Goal: Navigation & Orientation: Go to known website

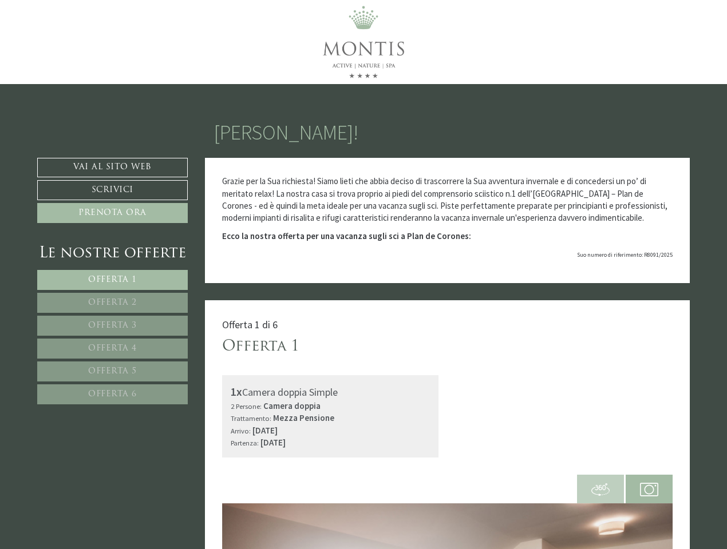
click at [363, 275] on div "Grazie per la Sua richiesta! Siamo lieti che abbia deciso di trascorrere la Sua…" at bounding box center [447, 220] width 485 height 125
click at [112, 280] on span "Offerta 1" at bounding box center [112, 280] width 49 height 9
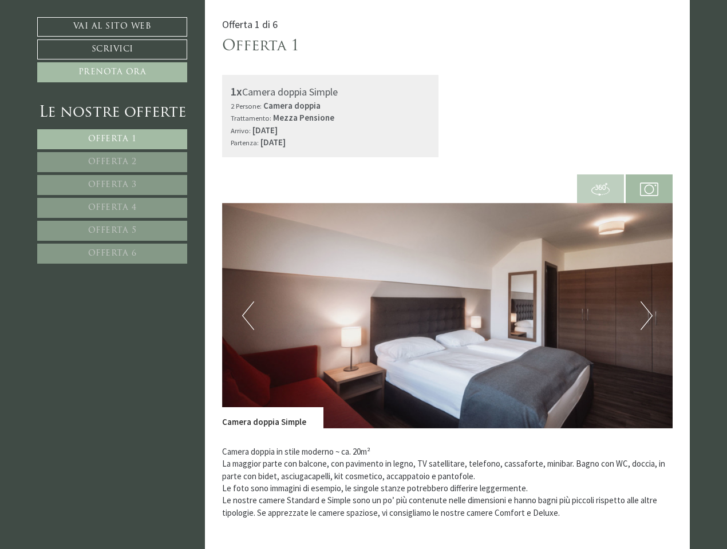
click at [600, 489] on p "Camera doppia in stile moderno ~ ca. 20m² La maggior parte con balcone, con pav…" at bounding box center [447, 483] width 451 height 74
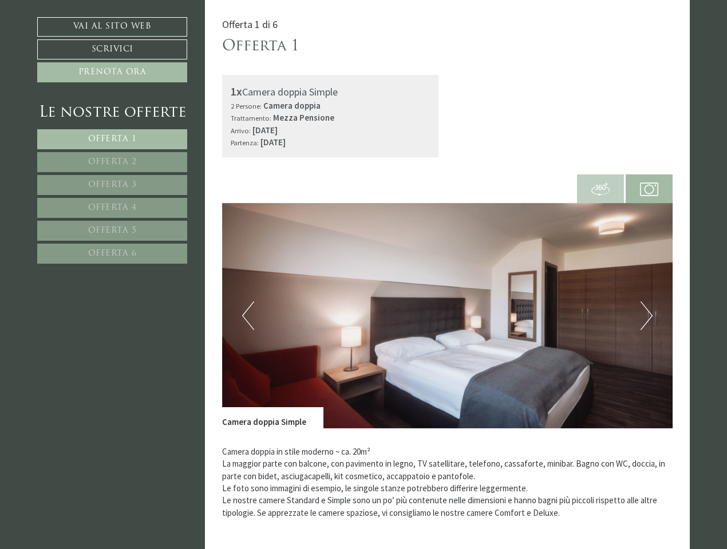
click at [649, 489] on p "Camera doppia in stile moderno ~ ca. 20m² La maggior parte con balcone, con pav…" at bounding box center [447, 483] width 451 height 74
click at [448, 527] on div "Camera doppia in stile moderno ~ ca. 20m² La maggior parte con balcone, con pav…" at bounding box center [447, 486] width 451 height 114
